Goal: Information Seeking & Learning: Compare options

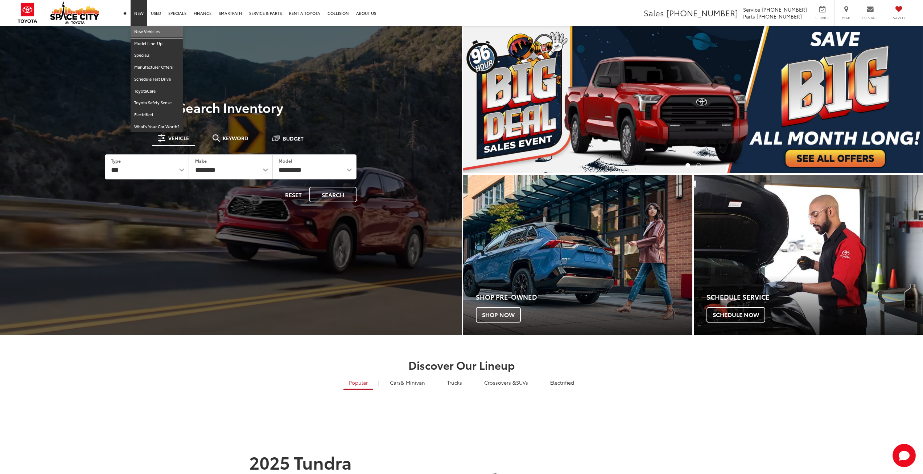
click at [142, 32] on link "New Vehicles" at bounding box center [157, 32] width 53 height 12
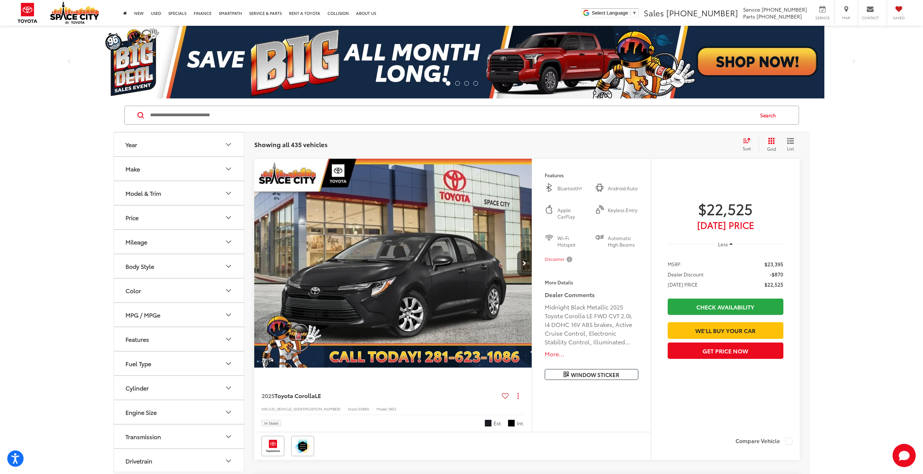
click at [164, 166] on button "Make" at bounding box center [179, 169] width 131 height 24
click at [170, 194] on button "Model & Trim" at bounding box center [179, 193] width 131 height 24
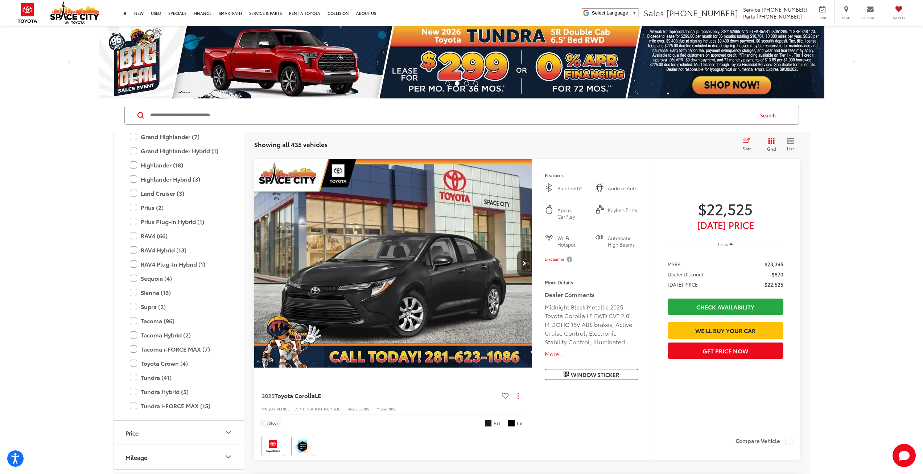
scroll to position [213, 0]
click at [131, 230] on label "RAV4 (66)" at bounding box center [179, 230] width 98 height 13
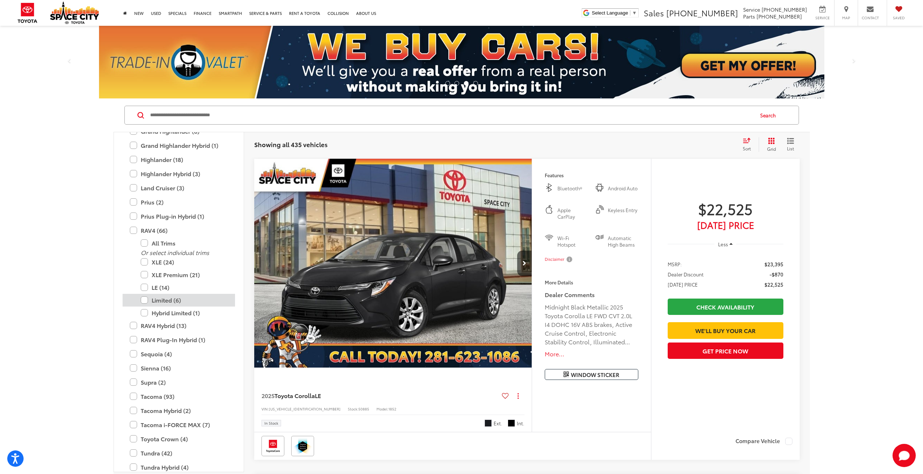
click at [143, 300] on label "Limited (6)" at bounding box center [184, 300] width 87 height 13
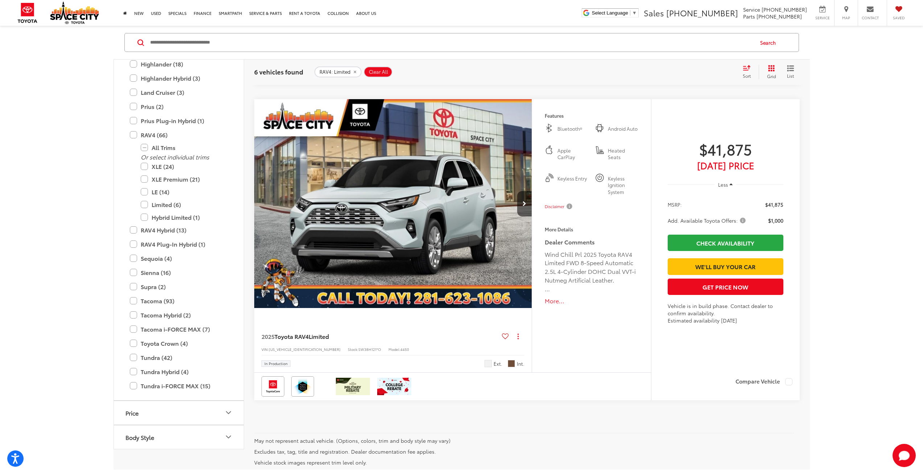
scroll to position [1433, 0]
